Goal: Task Accomplishment & Management: Manage account settings

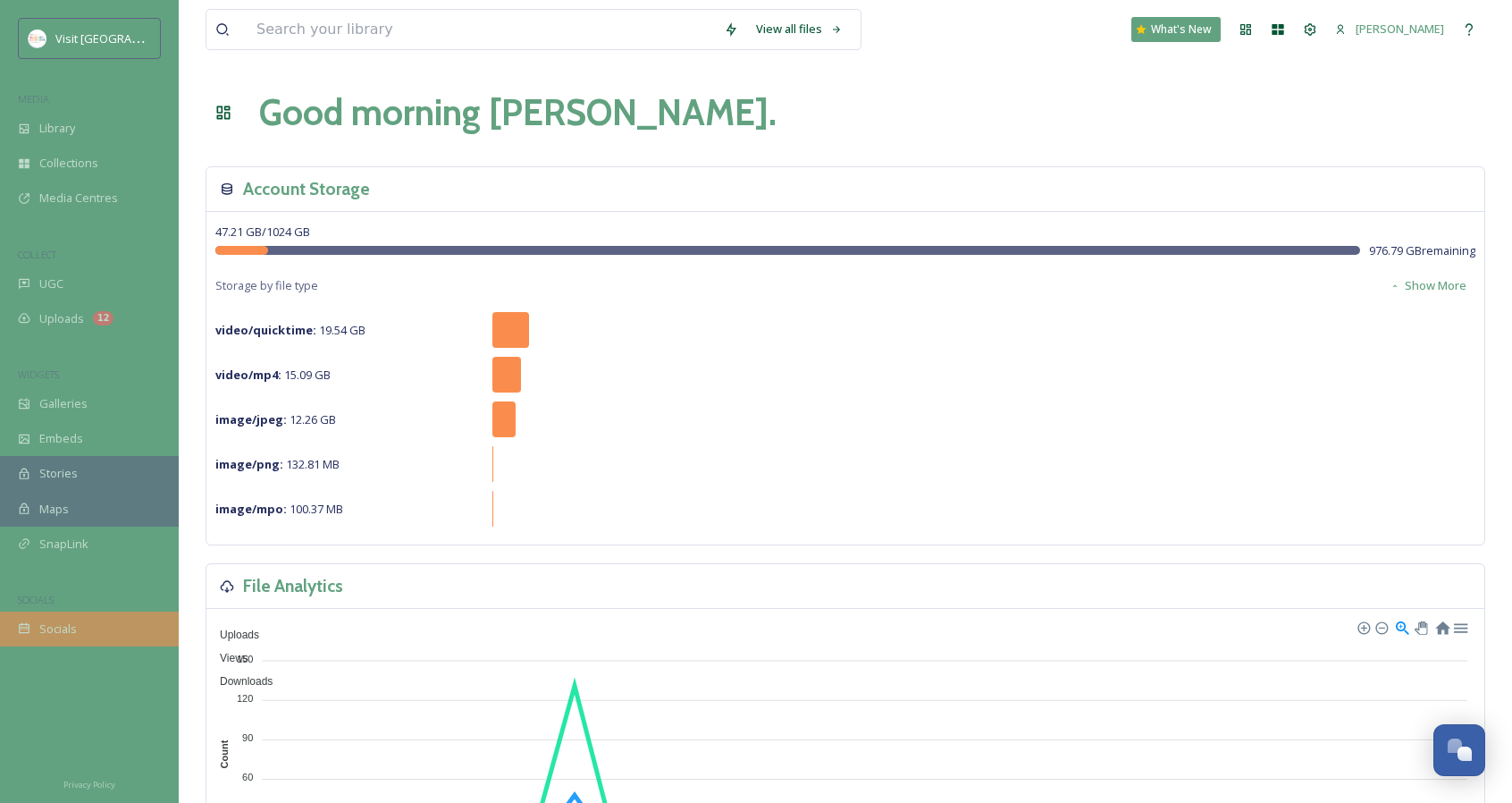
click at [106, 639] on div "Socials" at bounding box center [89, 629] width 179 height 35
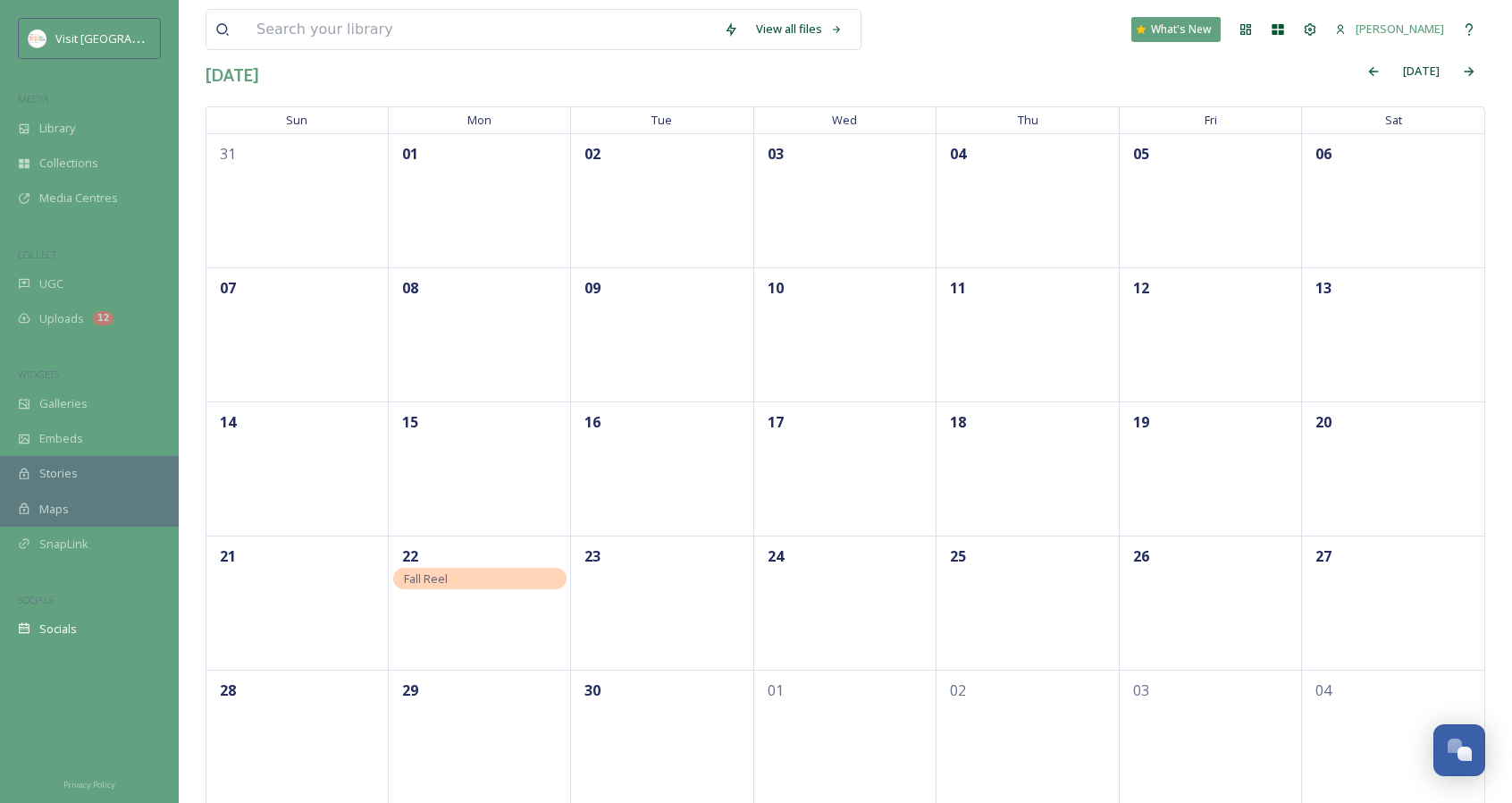
scroll to position [111, 0]
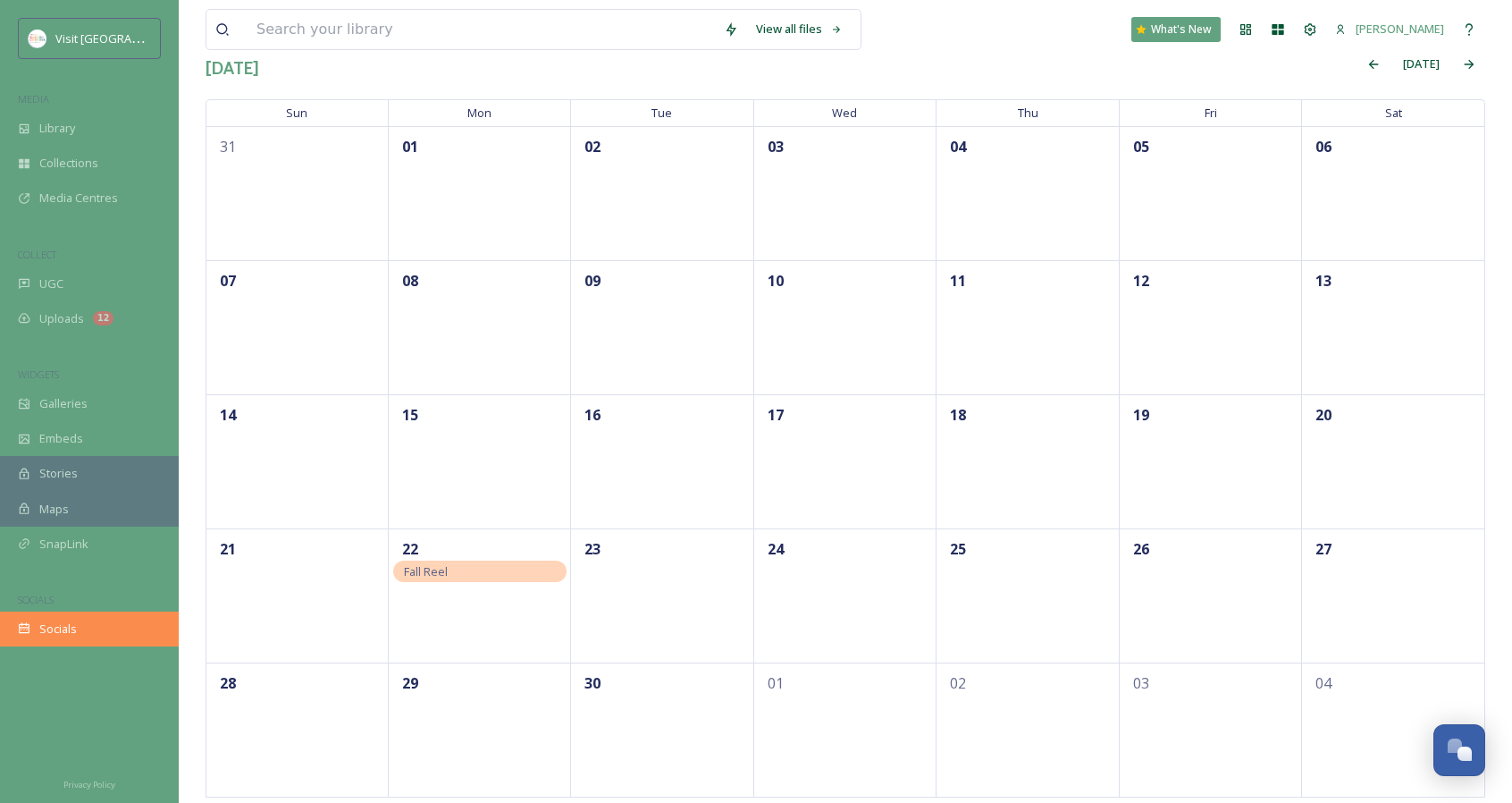
click at [81, 632] on div "Socials" at bounding box center [89, 629] width 179 height 35
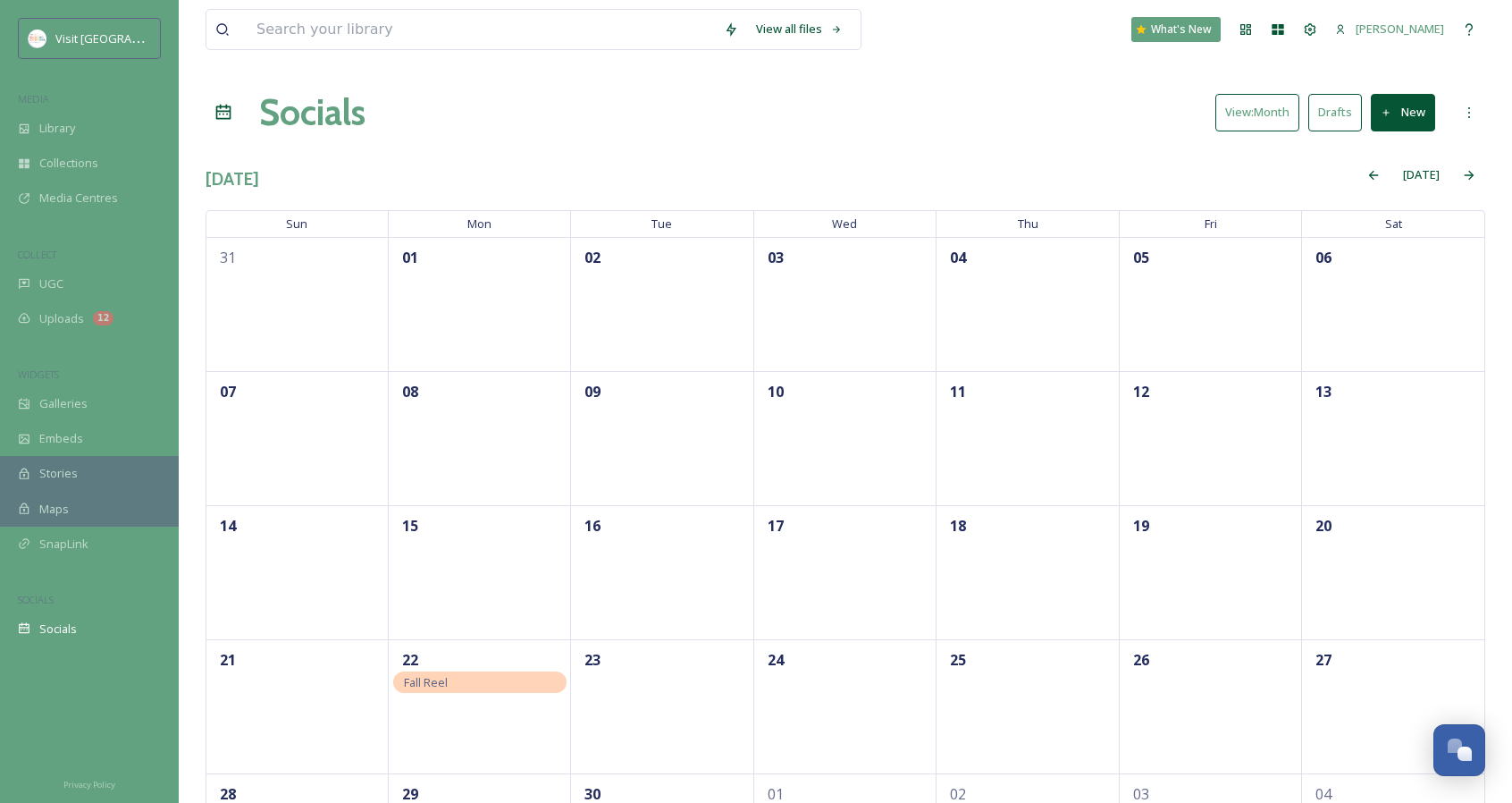
click at [496, 681] on div "Fall Reel" at bounding box center [480, 682] width 174 height 22
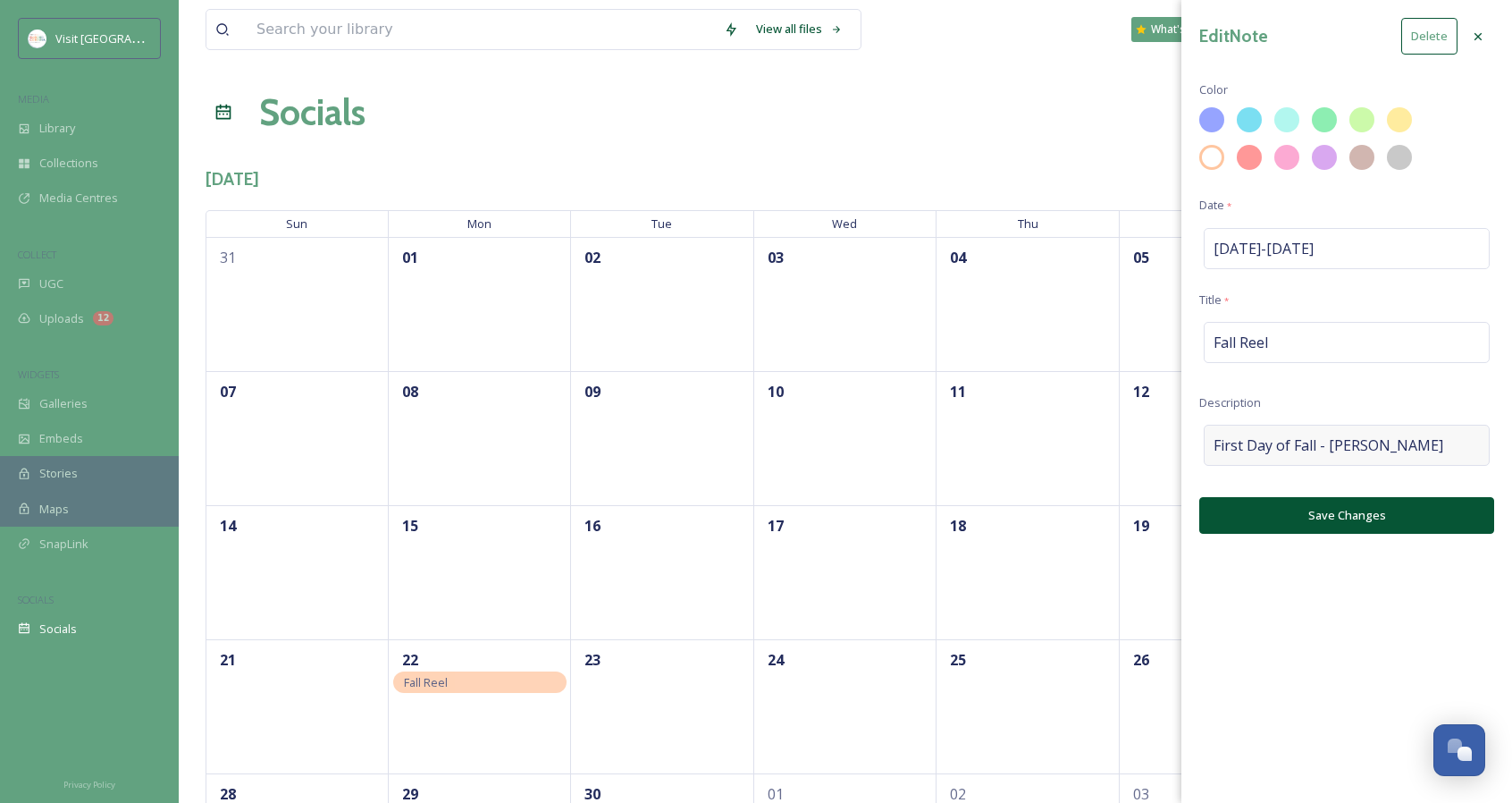
click at [1423, 449] on div "First Day of Fall - [PERSON_NAME]" at bounding box center [1347, 446] width 286 height 41
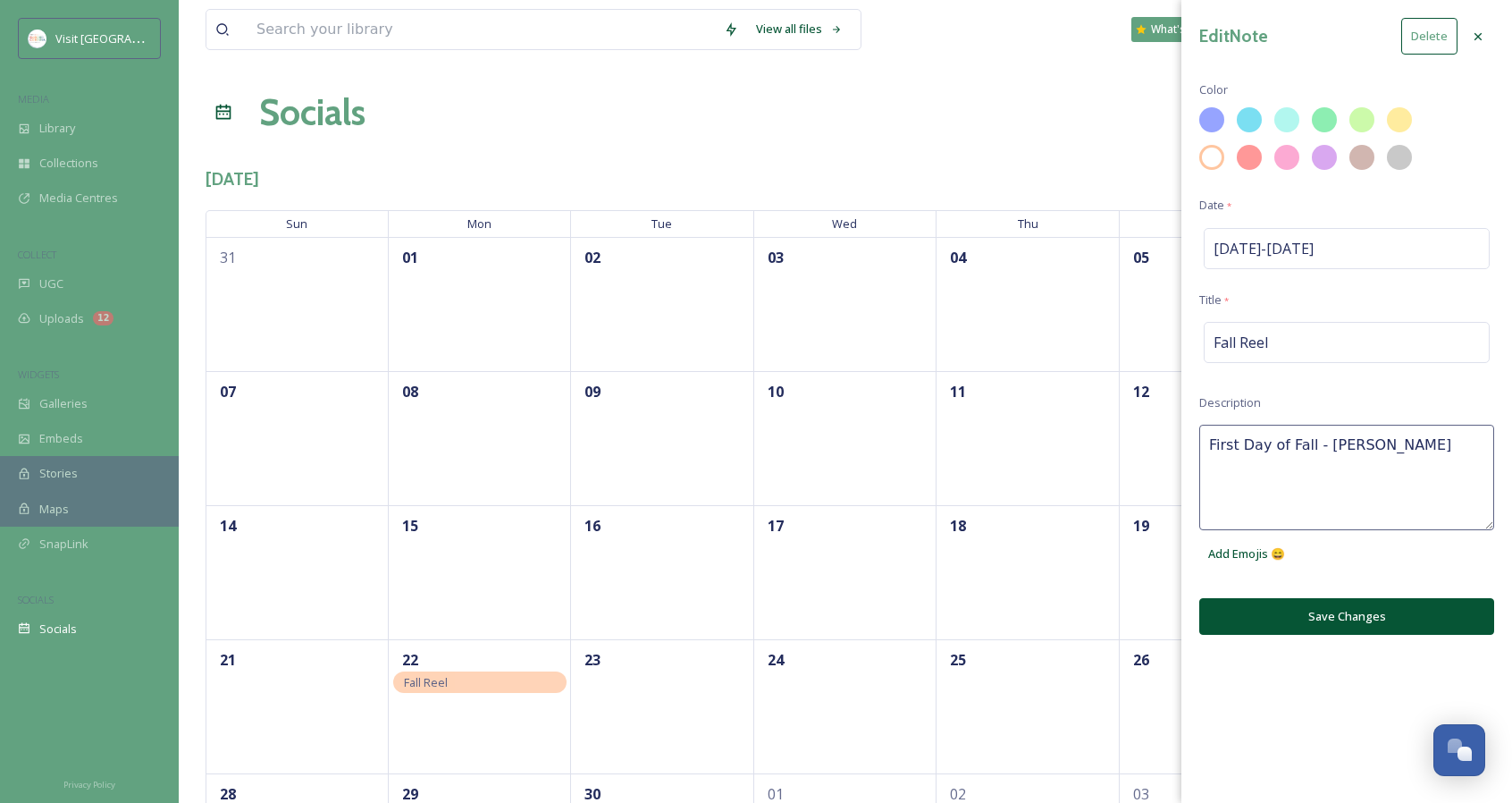
click at [1423, 449] on textarea "First Day of Fall - [PERSON_NAME]" at bounding box center [1346, 478] width 295 height 106
type textarea "First Day of Fall - Reel"
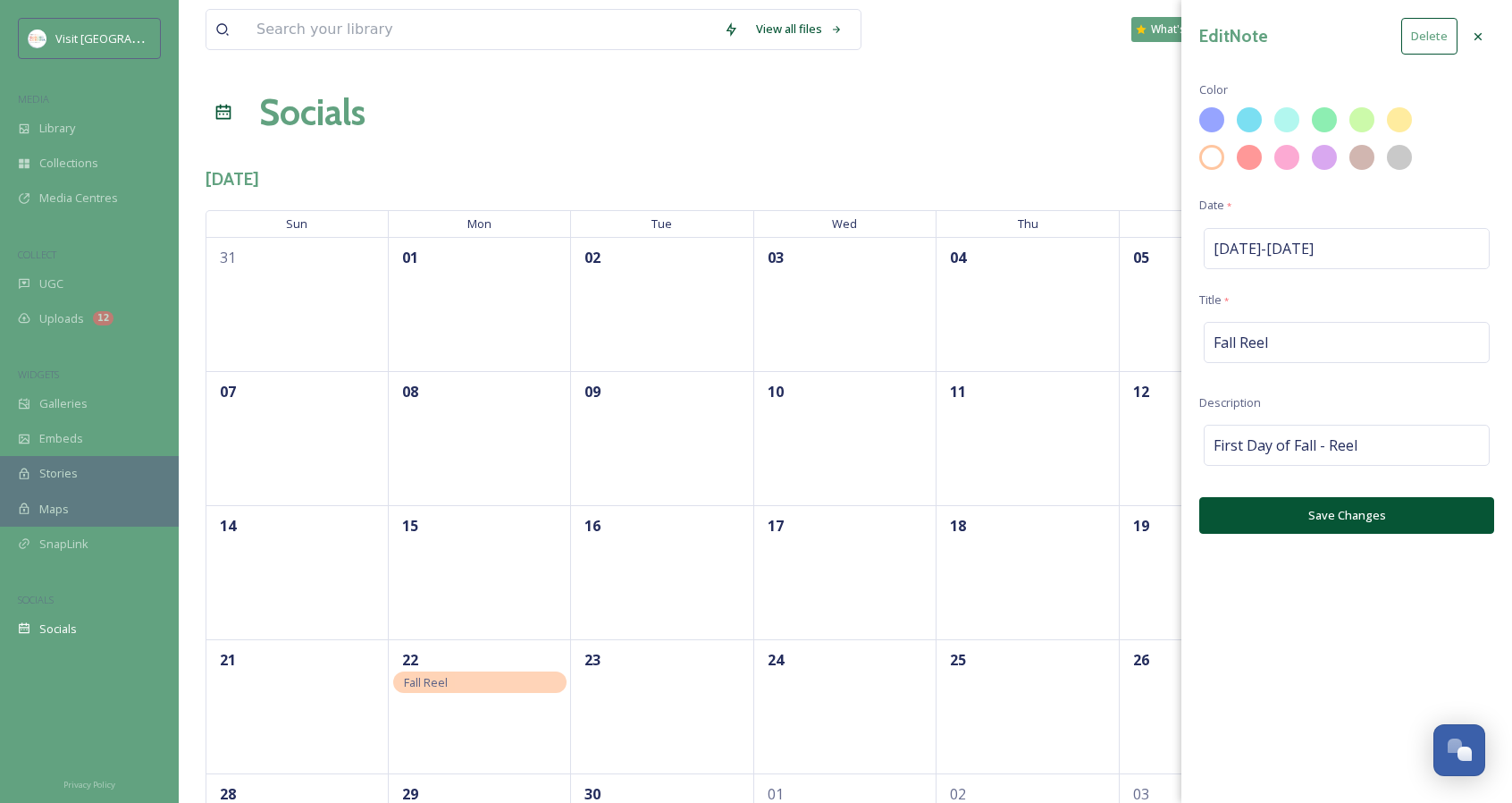
click at [1385, 623] on div "Edit Note Delete Color Date * [DATE] - [DATE] Title * Fall Reel Description Fir…" at bounding box center [1346, 402] width 331 height 803
click at [1334, 523] on button "Save Changes" at bounding box center [1346, 516] width 295 height 37
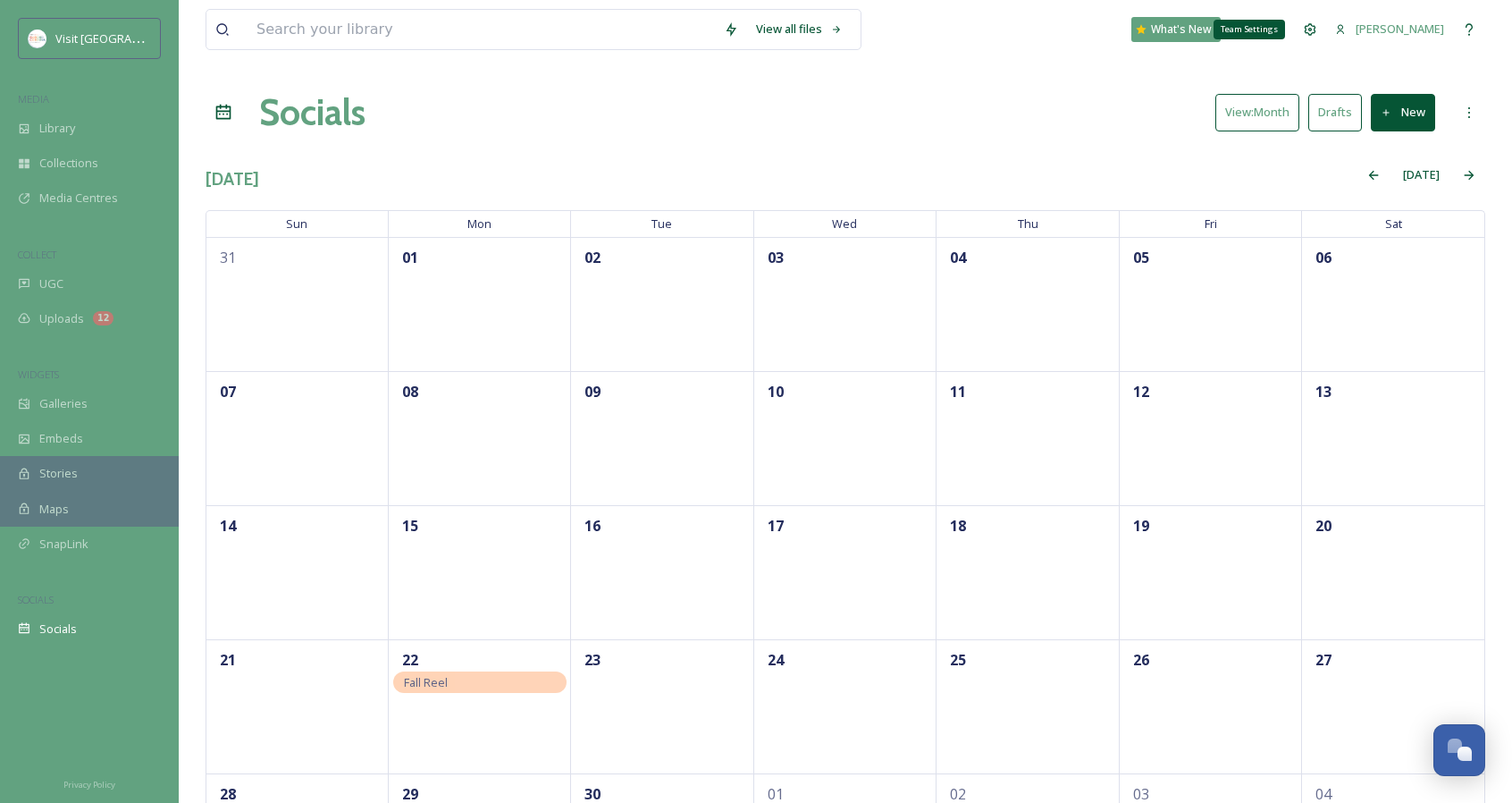
click at [1326, 27] on div "Team Settings" at bounding box center [1310, 29] width 32 height 32
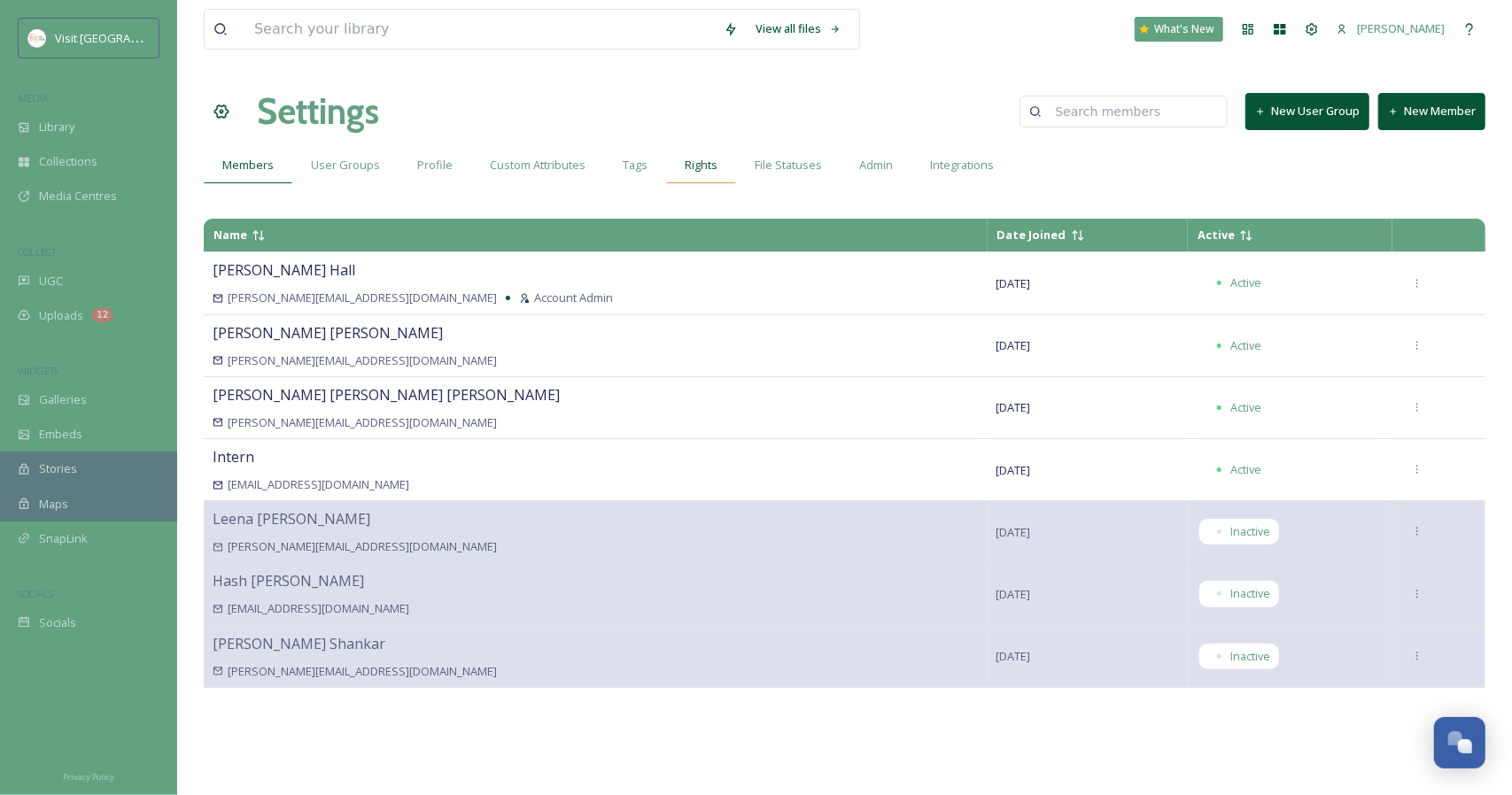
click at [700, 171] on span "Rights" at bounding box center [700, 165] width 33 height 17
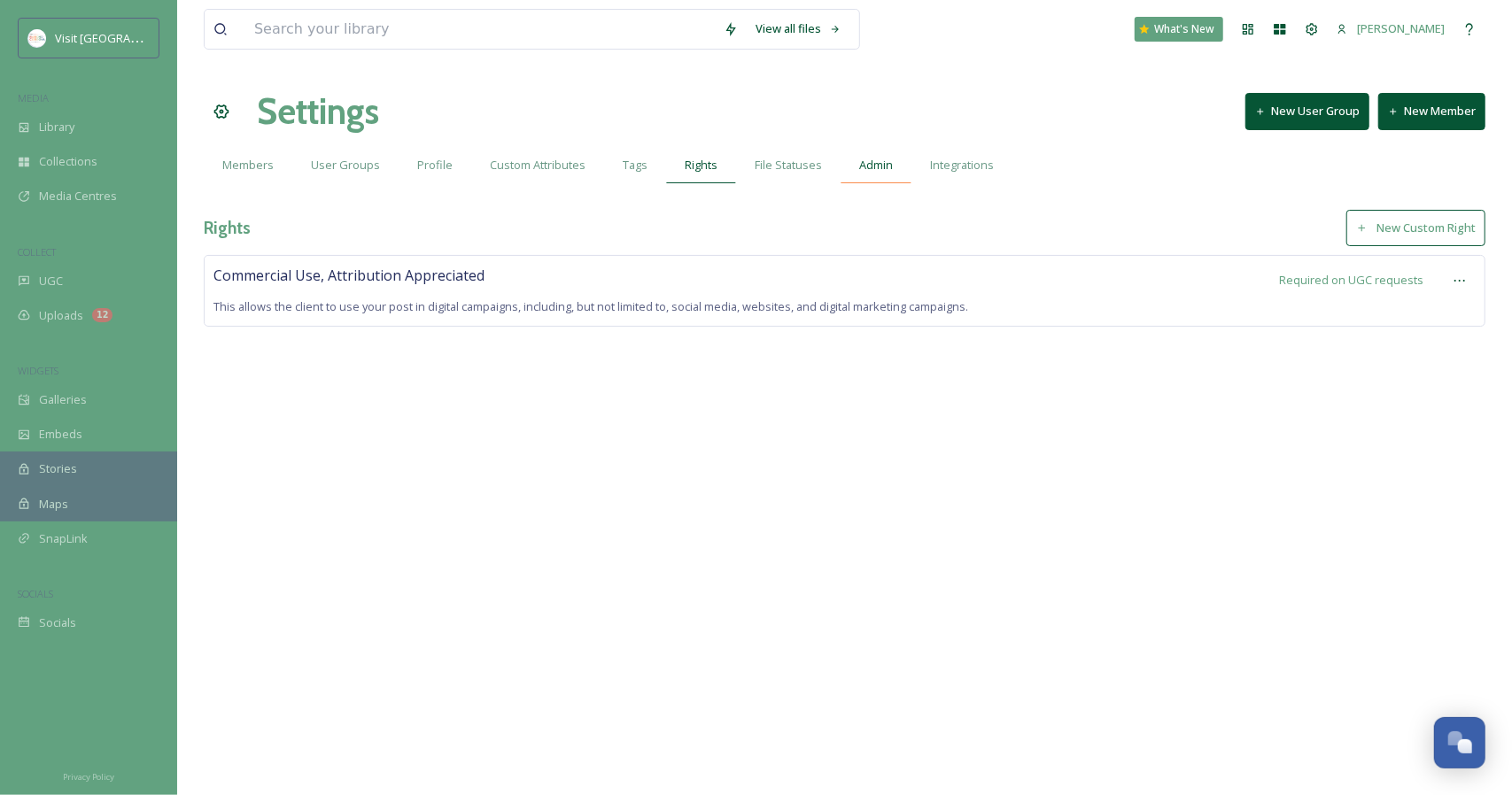
click at [859, 161] on span "Admin" at bounding box center [875, 165] width 34 height 17
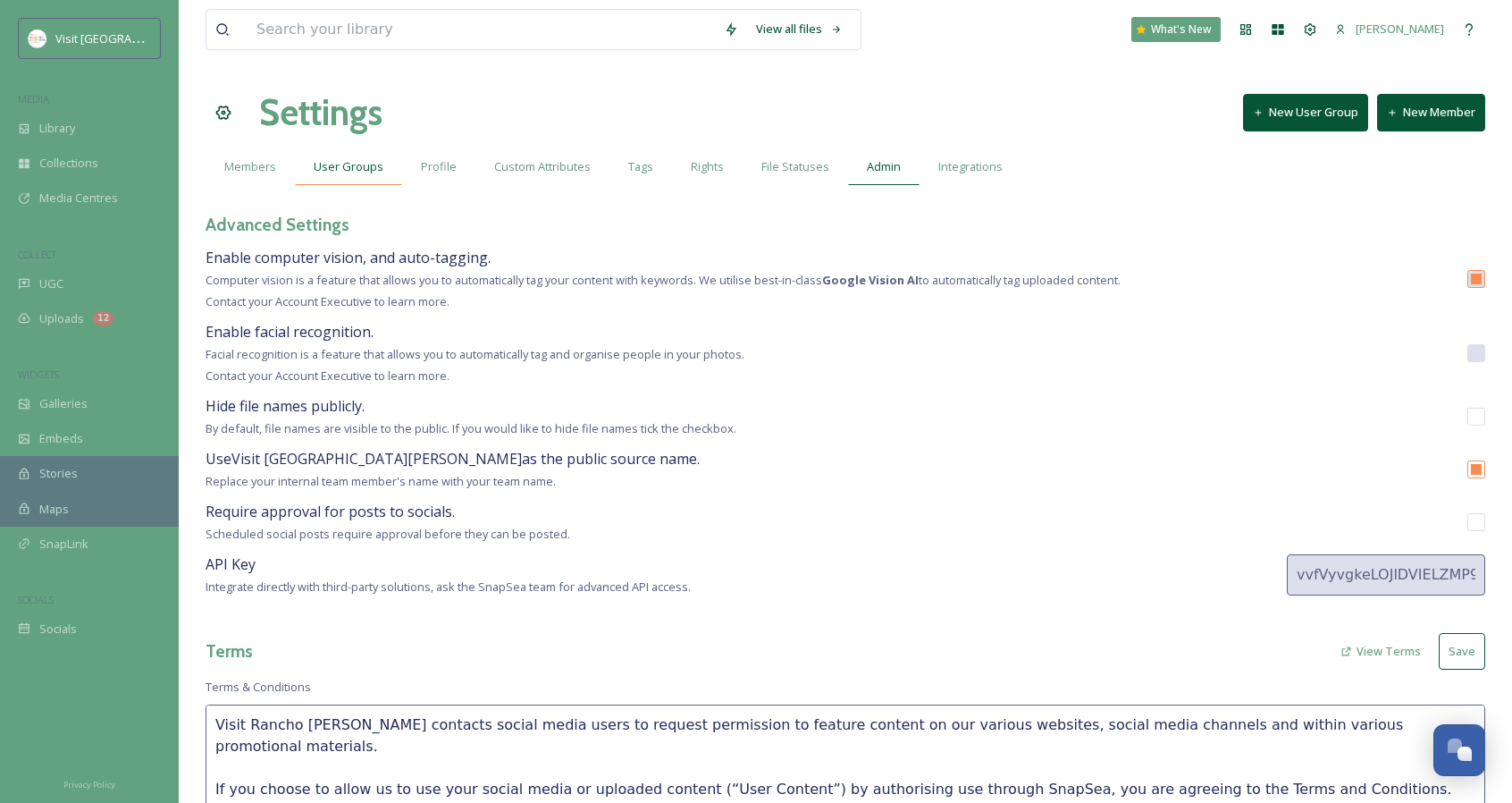
click at [340, 159] on span "User Groups" at bounding box center [349, 167] width 70 height 17
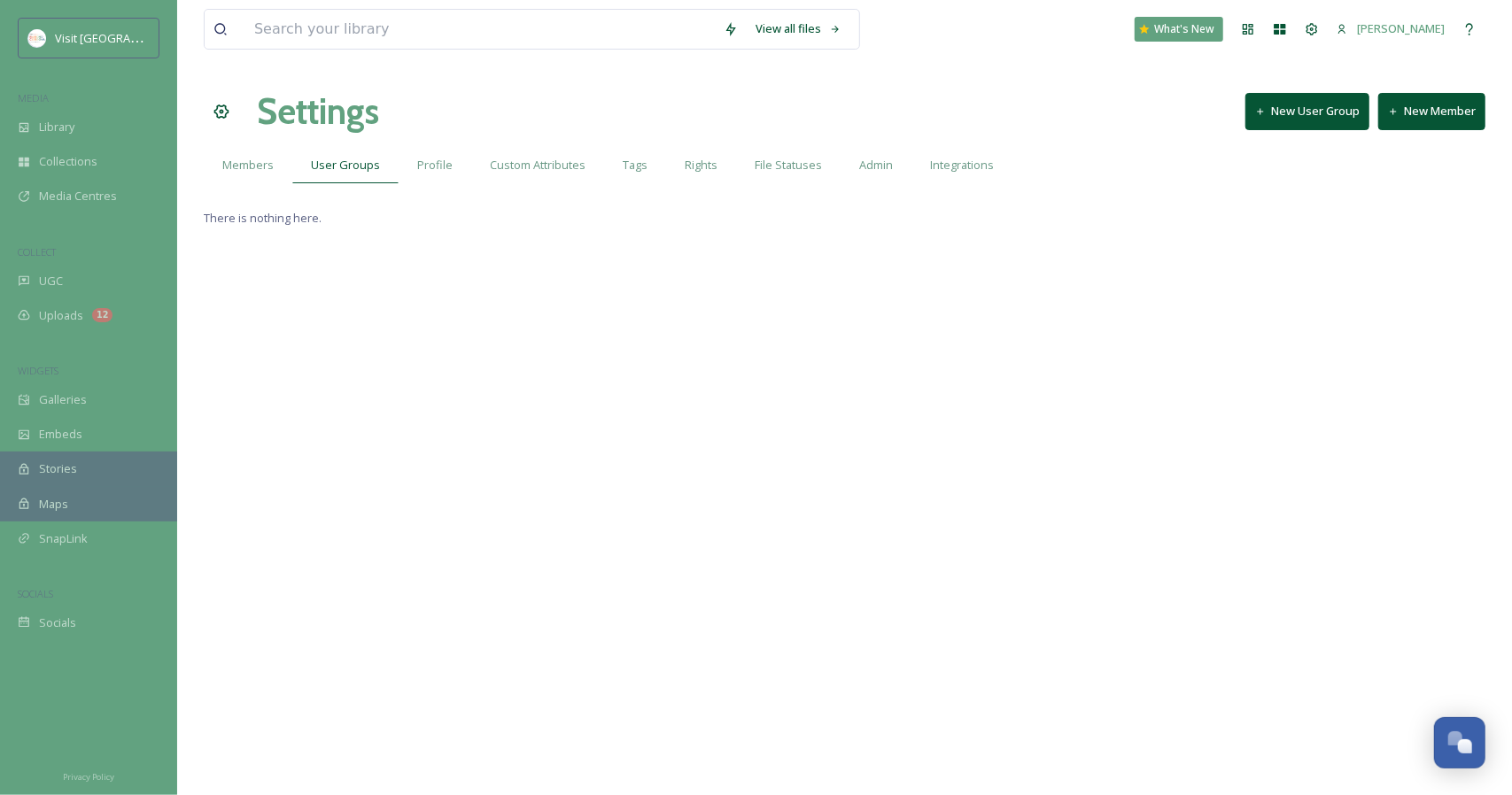
click at [239, 188] on div "View all files What's New [PERSON_NAME] Settings New User Group New Member Memb…" at bounding box center [845, 398] width 1335 height 795
click at [243, 179] on div "Members" at bounding box center [247, 165] width 89 height 36
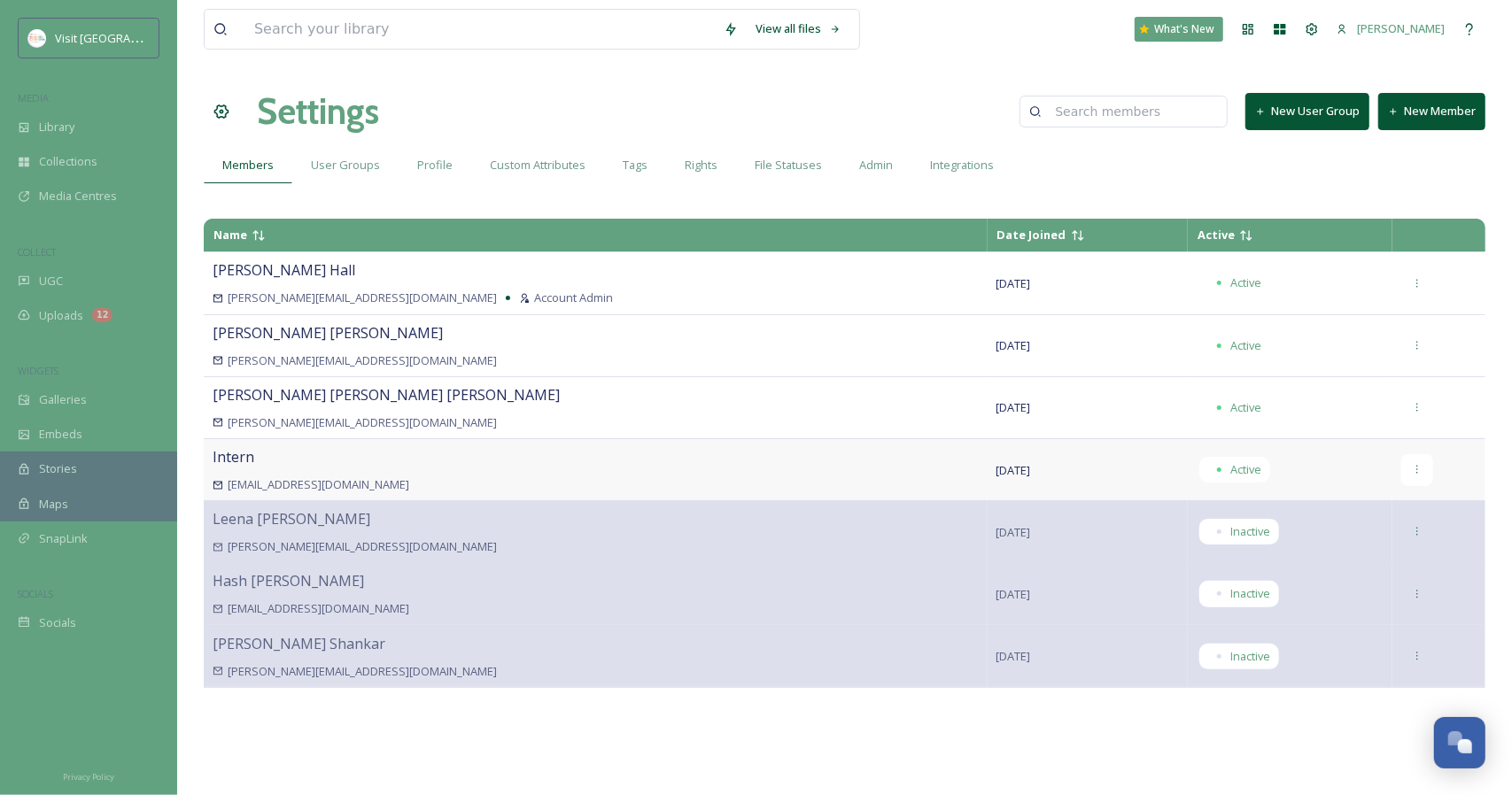
click at [1411, 468] on icon at bounding box center [1417, 469] width 11 height 11
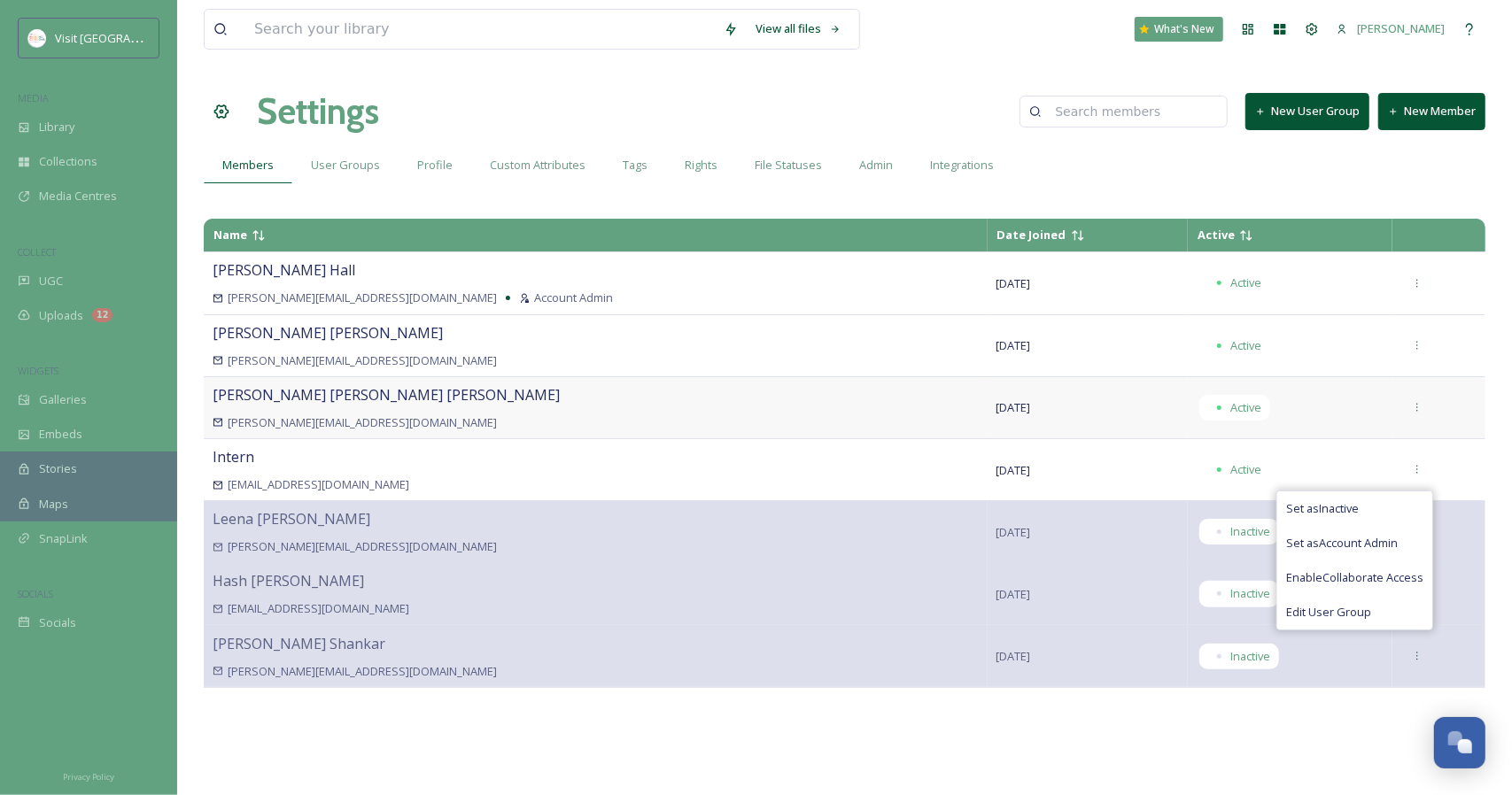
click at [1318, 406] on span "Active" at bounding box center [1290, 408] width 187 height 26
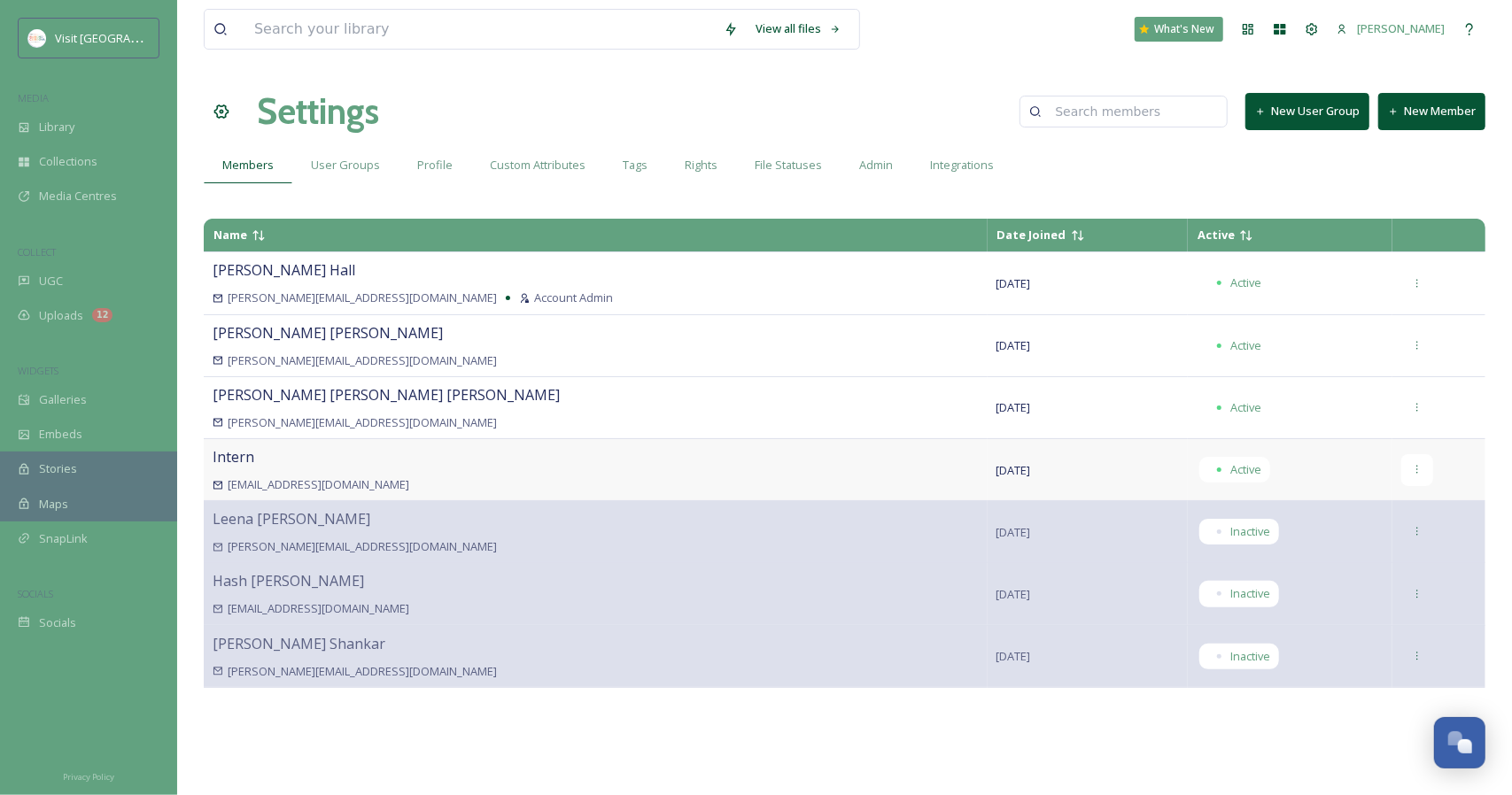
click at [1411, 465] on icon at bounding box center [1417, 469] width 11 height 11
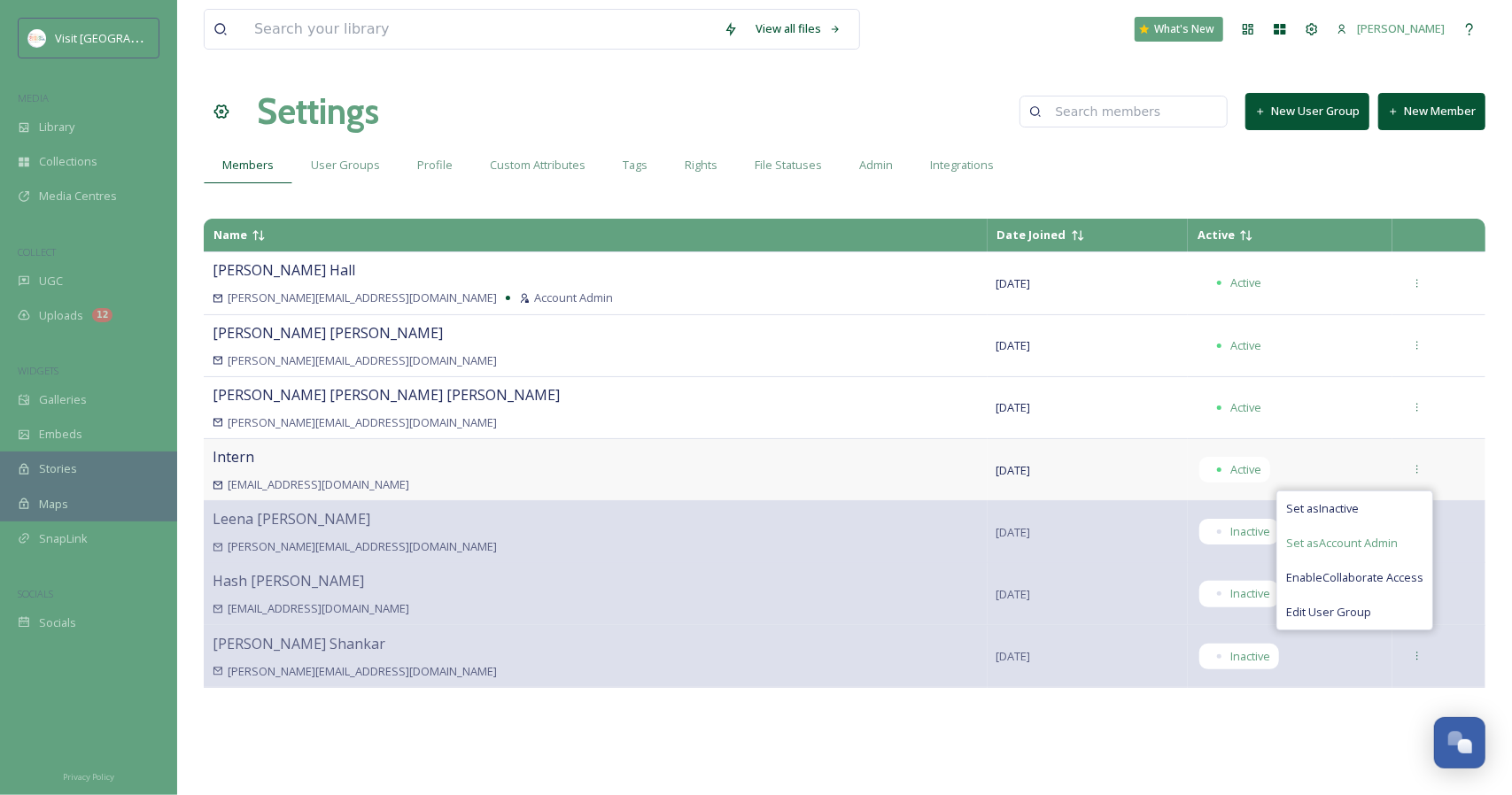
click at [1402, 537] on div "Set as Account Admin" at bounding box center [1354, 543] width 155 height 35
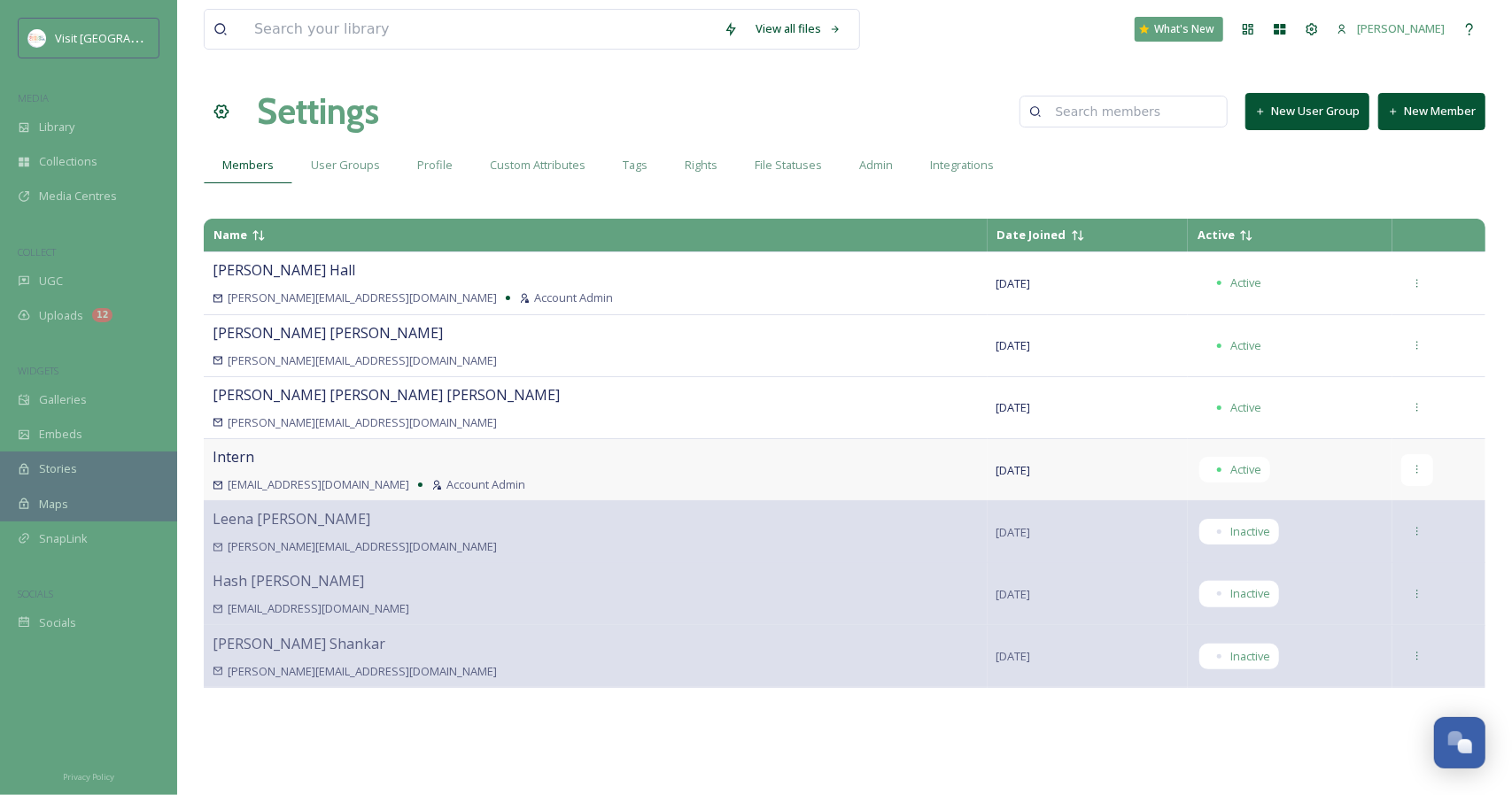
click at [1401, 465] on div at bounding box center [1417, 470] width 32 height 32
click at [1411, 342] on icon at bounding box center [1417, 345] width 11 height 11
click at [1385, 418] on div "Set as Account Admin" at bounding box center [1354, 418] width 155 height 35
click at [1407, 476] on div at bounding box center [1417, 470] width 32 height 32
click at [819, 71] on div "View all files What's New [PERSON_NAME] Settings New User Group New Member Memb…" at bounding box center [845, 398] width 1335 height 795
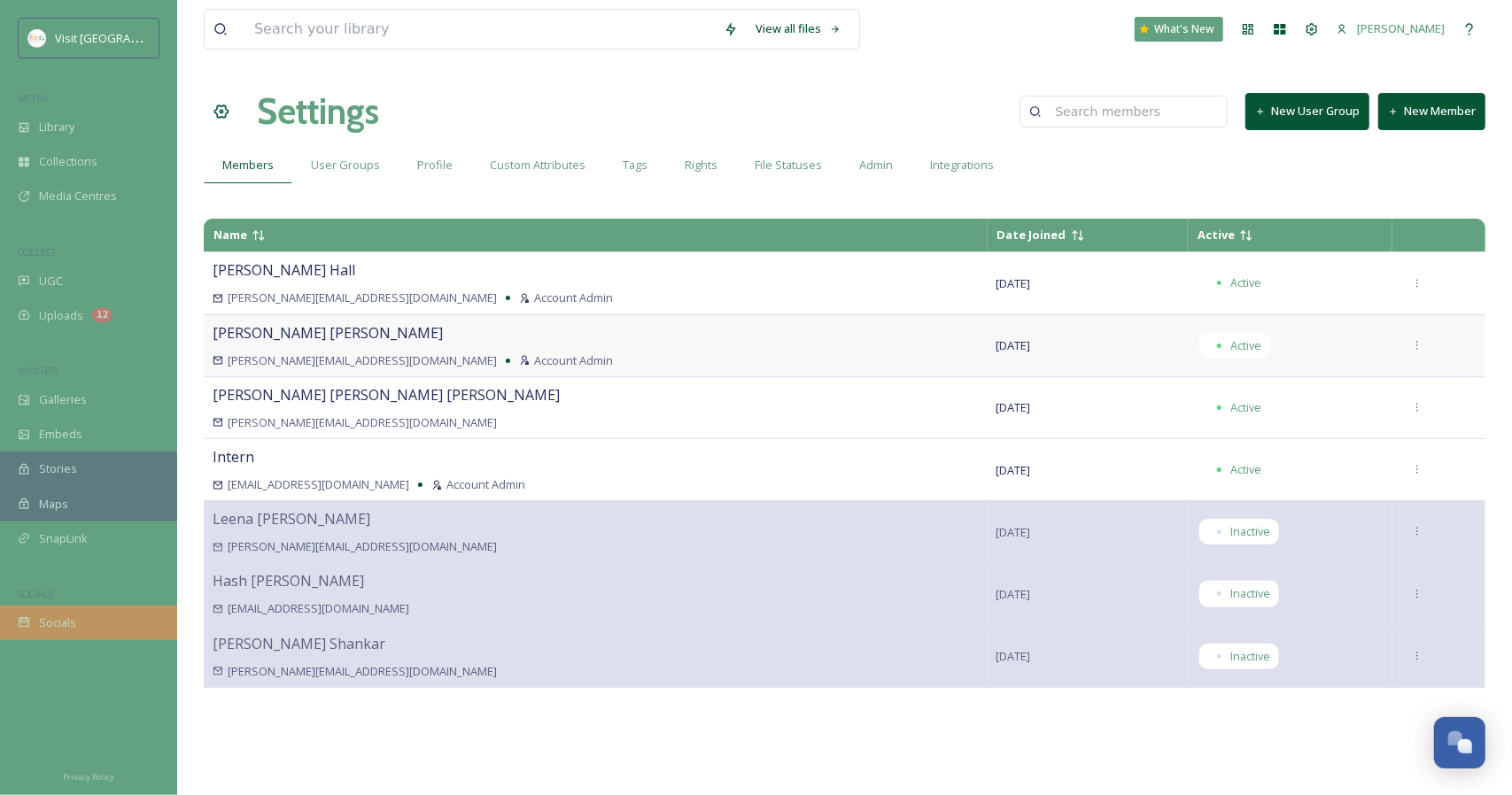
click at [113, 615] on div "Socials" at bounding box center [89, 622] width 177 height 35
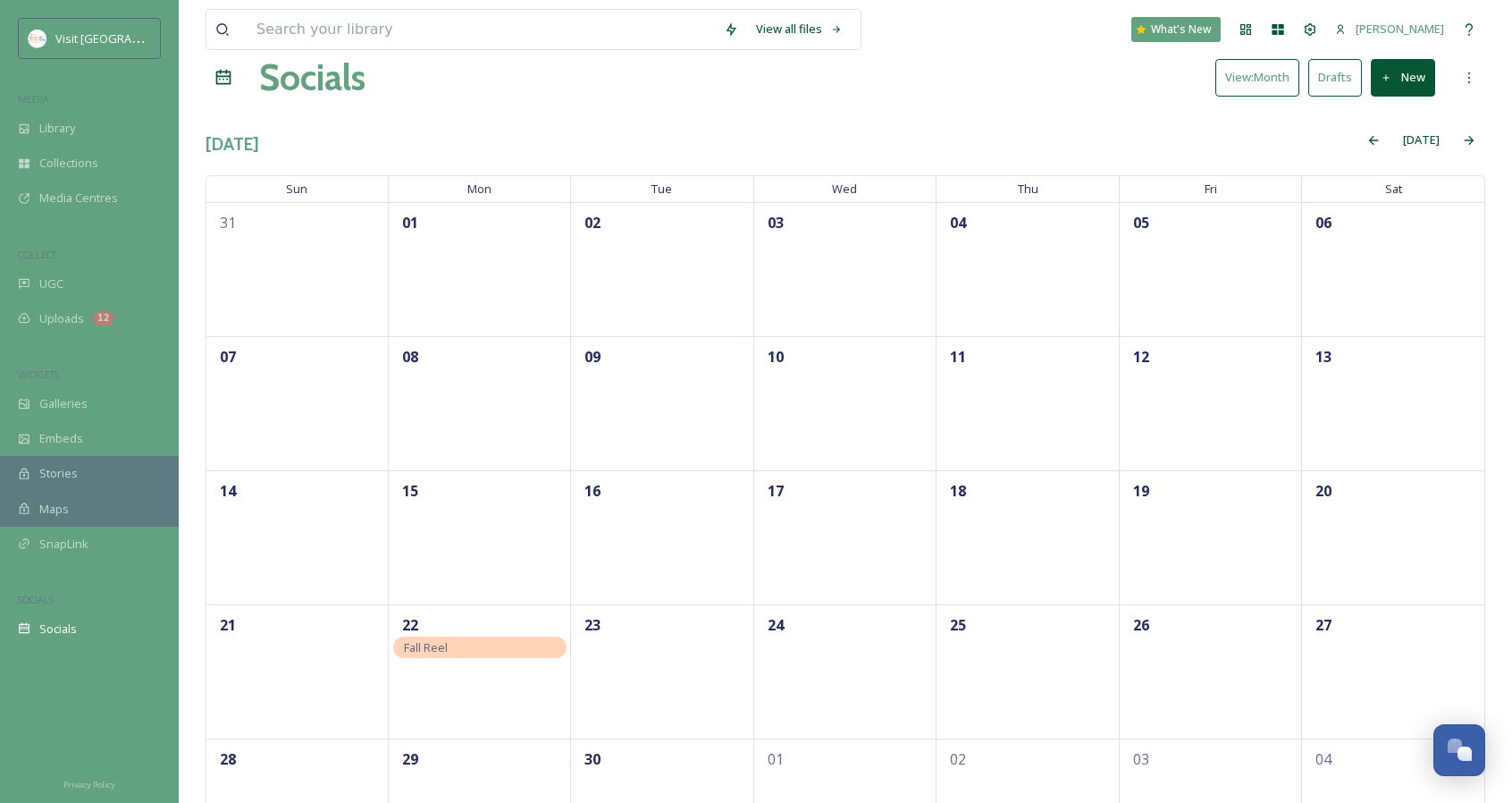
scroll to position [123, 0]
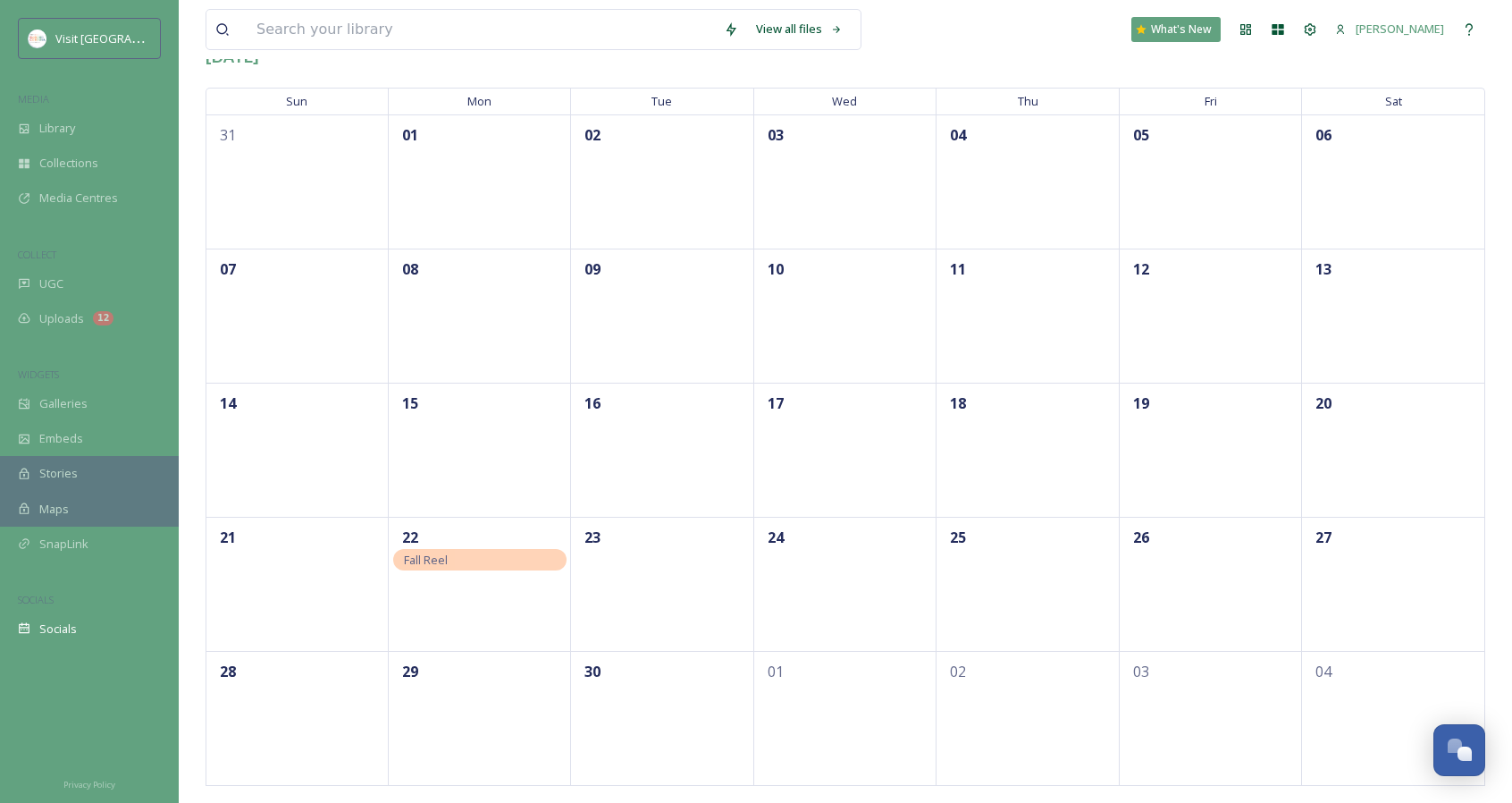
click at [866, 581] on div "24" at bounding box center [846, 583] width 184 height 134
click at [843, 552] on icon at bounding box center [838, 553] width 14 height 14
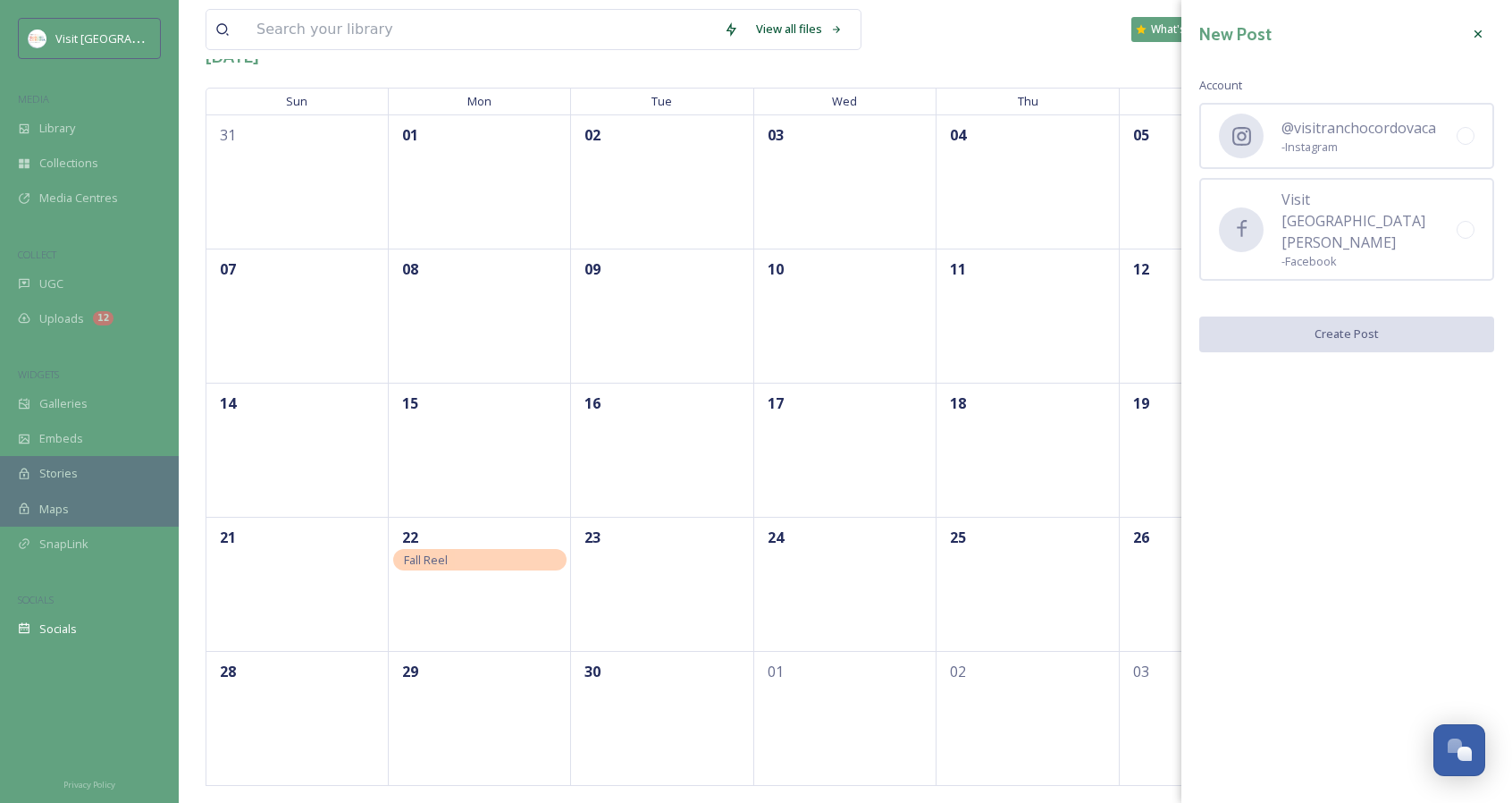
click at [1484, 29] on icon at bounding box center [1478, 33] width 14 height 14
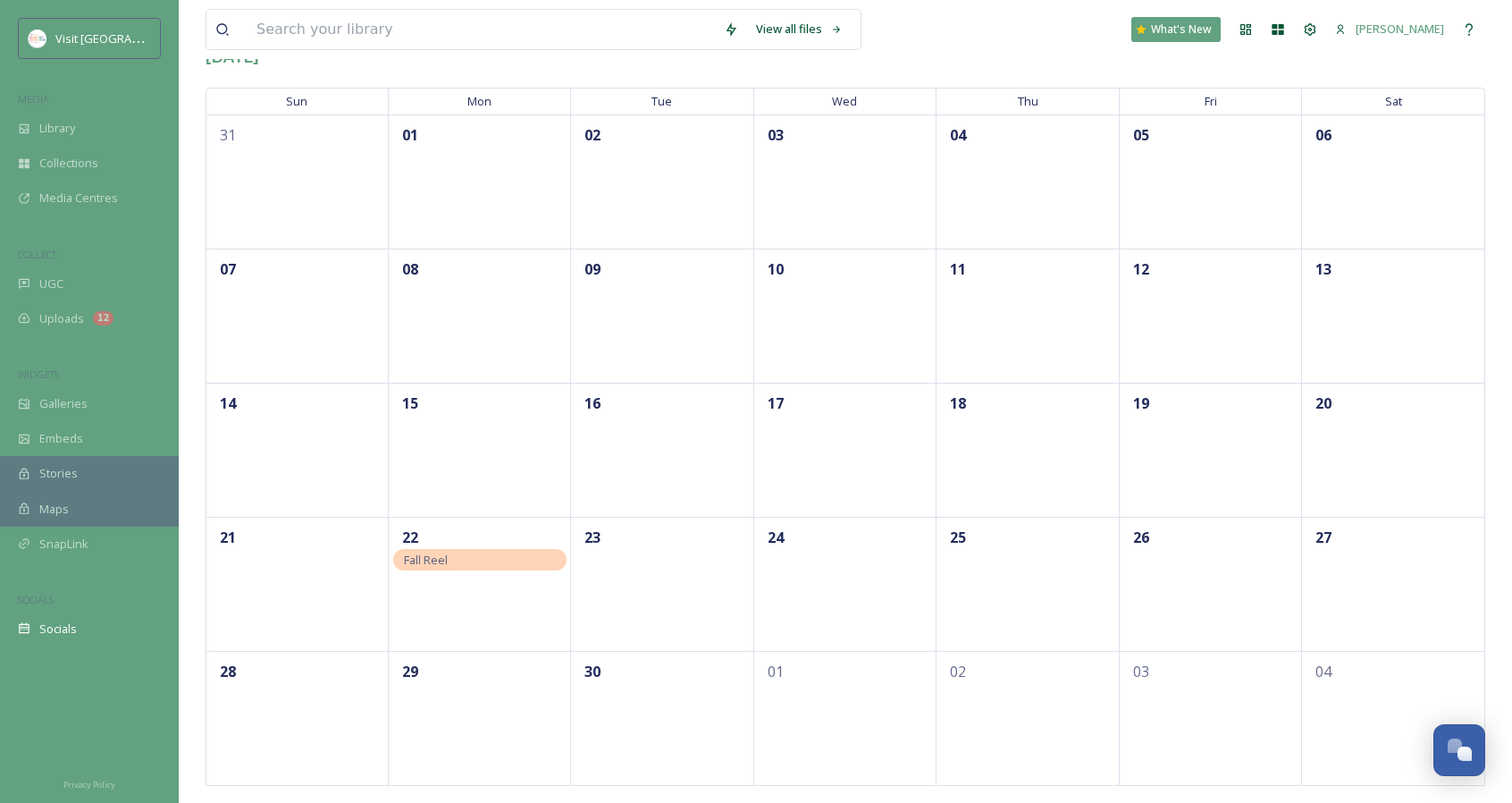
click at [842, 562] on div "24" at bounding box center [846, 583] width 184 height 134
click at [844, 587] on div "24" at bounding box center [846, 583] width 184 height 134
click at [871, 617] on icon at bounding box center [870, 614] width 10 height 10
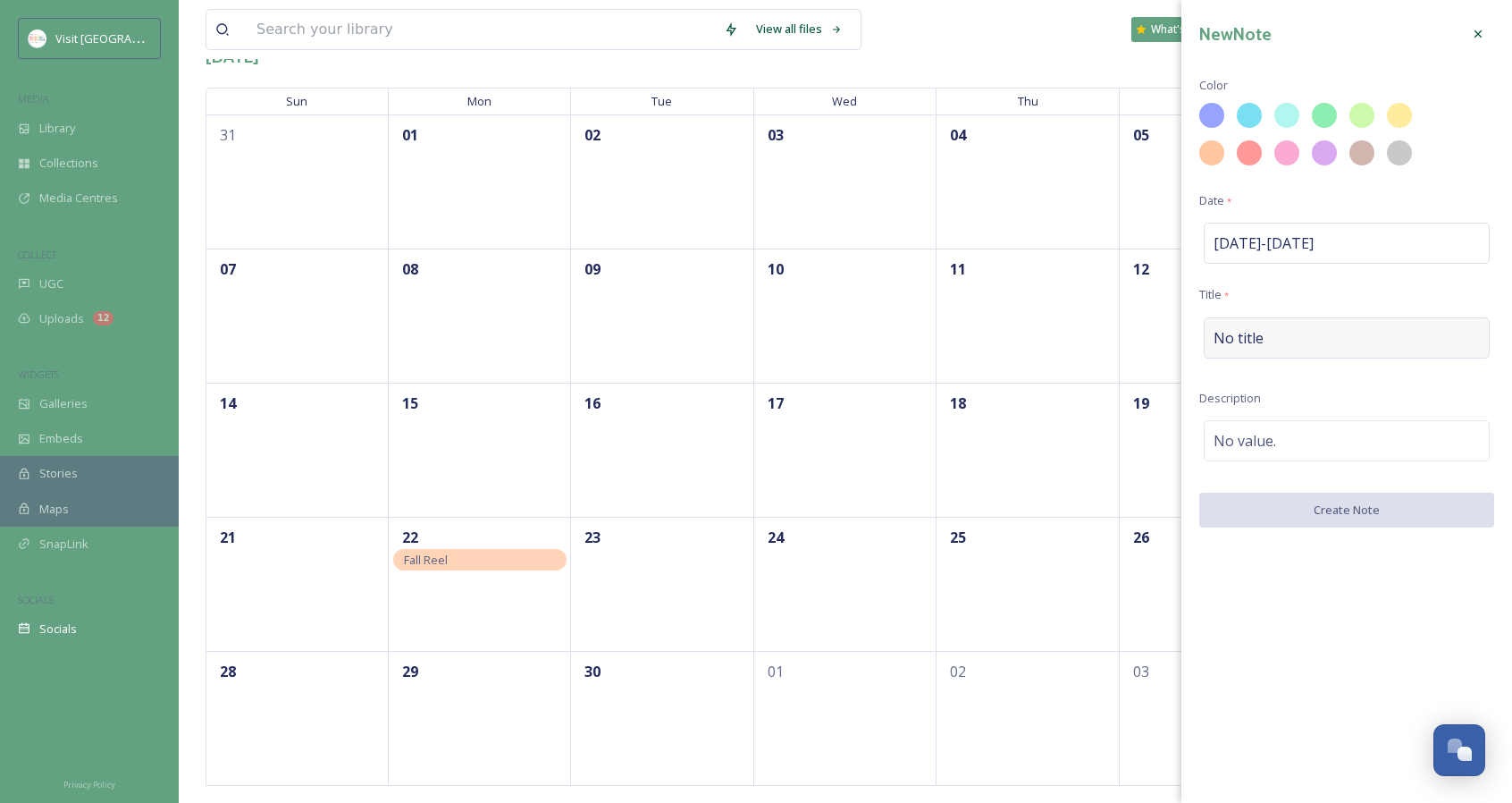
drag, startPoint x: 1308, startPoint y: 355, endPoint x: 1336, endPoint y: 349, distance: 28.6
click at [1336, 349] on div "No title" at bounding box center [1347, 338] width 286 height 41
click at [1330, 434] on div "No value." at bounding box center [1347, 436] width 286 height 41
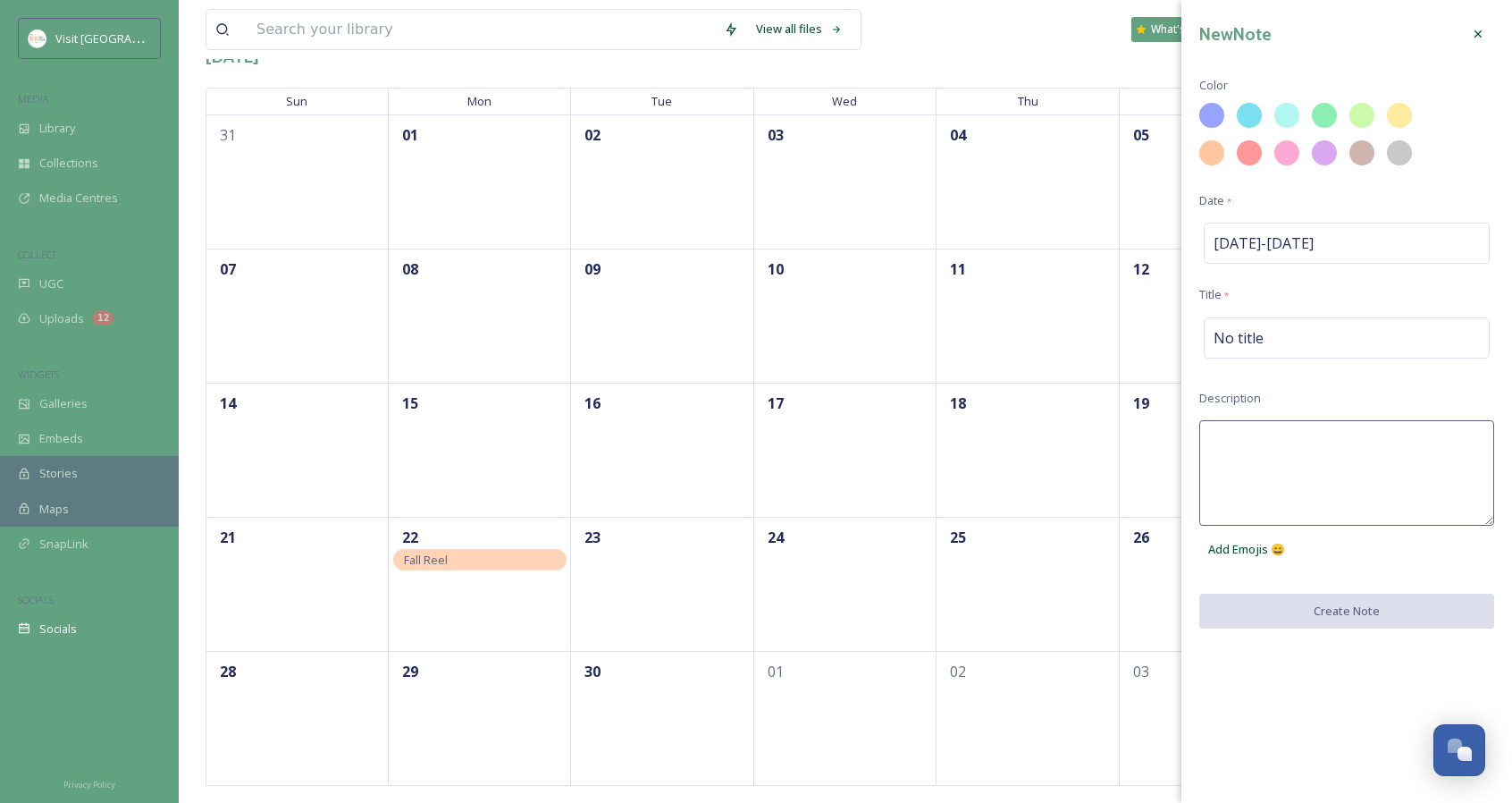
click at [1330, 434] on textarea at bounding box center [1346, 473] width 295 height 106
click at [1482, 29] on icon at bounding box center [1478, 33] width 14 height 14
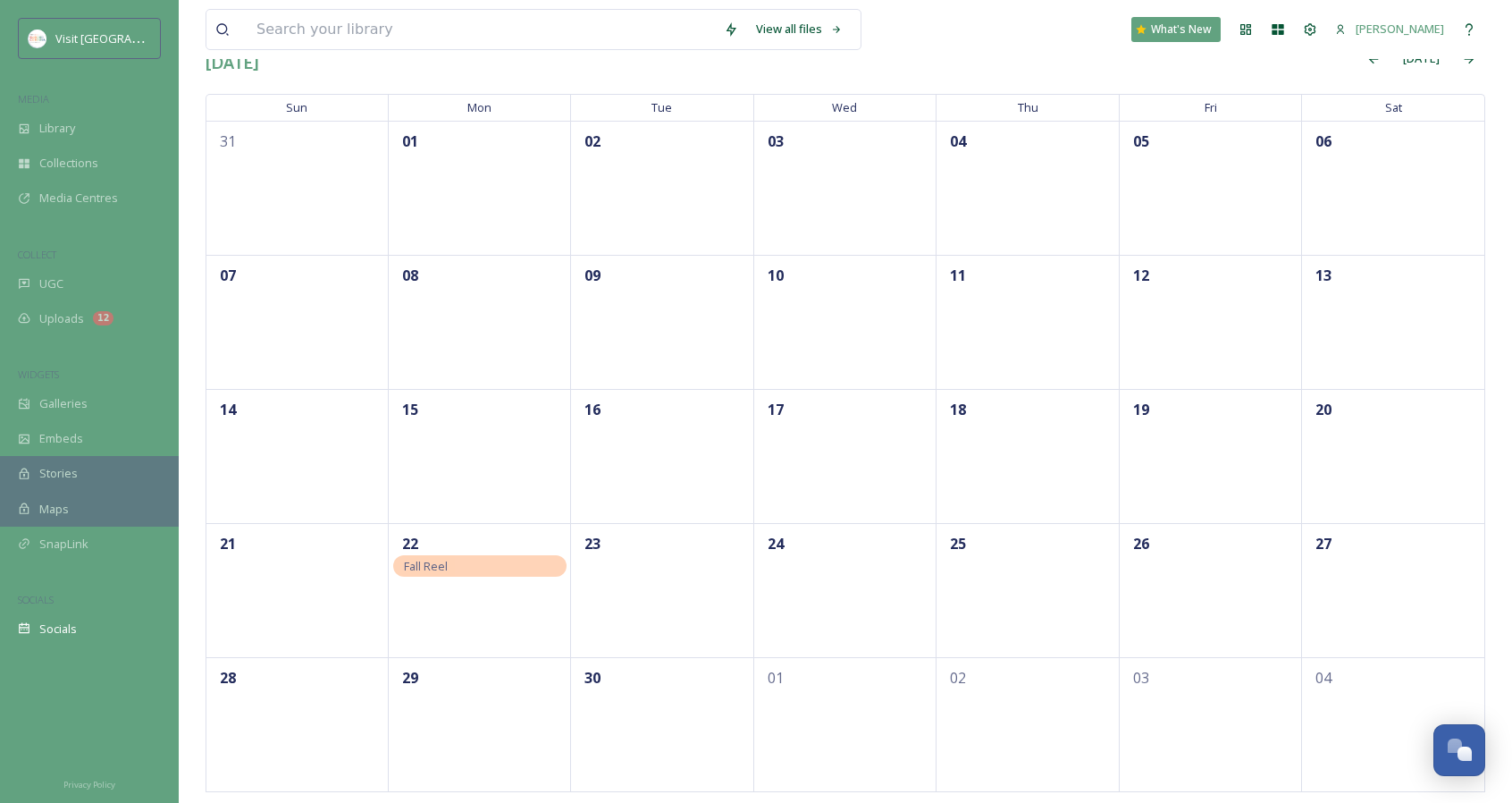
scroll to position [115, 0]
